Goal: Find specific page/section: Find specific page/section

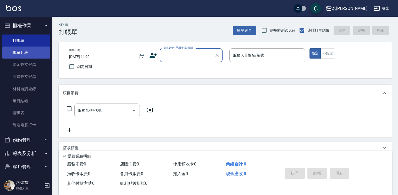
click at [23, 49] on link "帳單列表" at bounding box center [26, 53] width 48 height 12
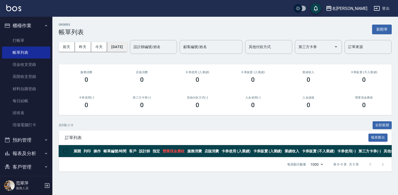
click at [127, 48] on button "[DATE]" at bounding box center [117, 47] width 20 height 10
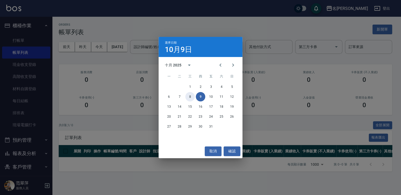
click at [189, 97] on button "8" at bounding box center [189, 96] width 9 height 9
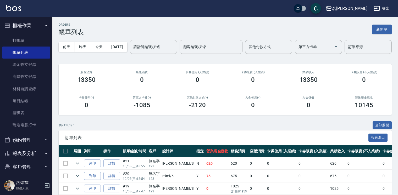
click at [132, 52] on input "設計師編號/姓名" at bounding box center [153, 46] width 42 height 9
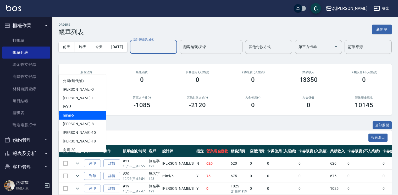
click at [76, 115] on div "mimi -6" at bounding box center [82, 115] width 47 height 9
type input "mimi-6"
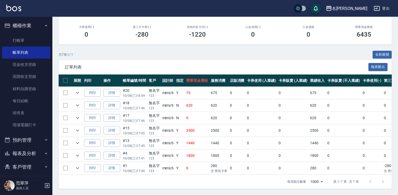
scroll to position [79, 0]
click at [18, 41] on link "打帳單" at bounding box center [26, 41] width 48 height 12
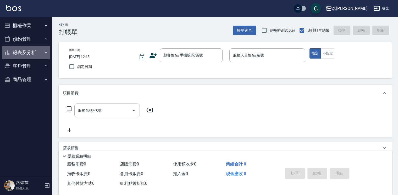
click at [16, 52] on button "報表及分析" at bounding box center [26, 53] width 48 height 14
